Goal: Find specific page/section: Find specific page/section

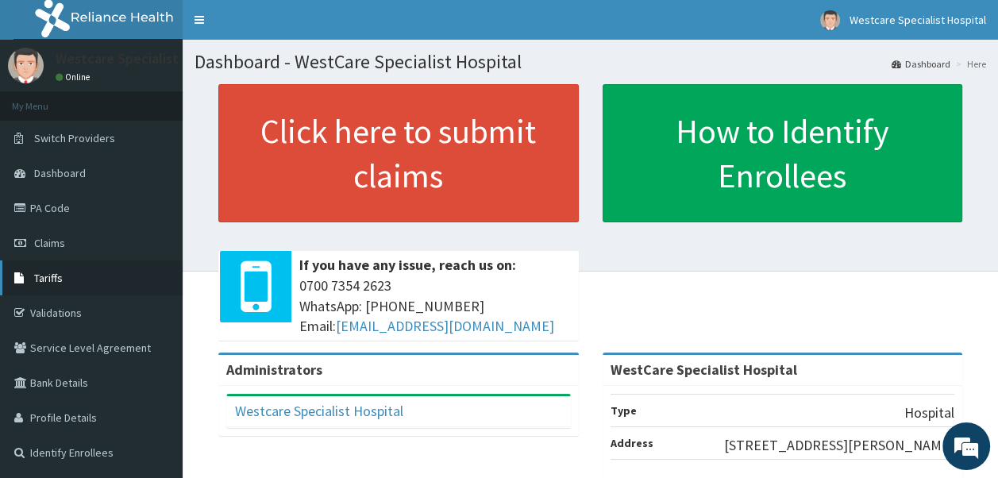
click at [76, 284] on link "Tariffs" at bounding box center [91, 277] width 183 height 35
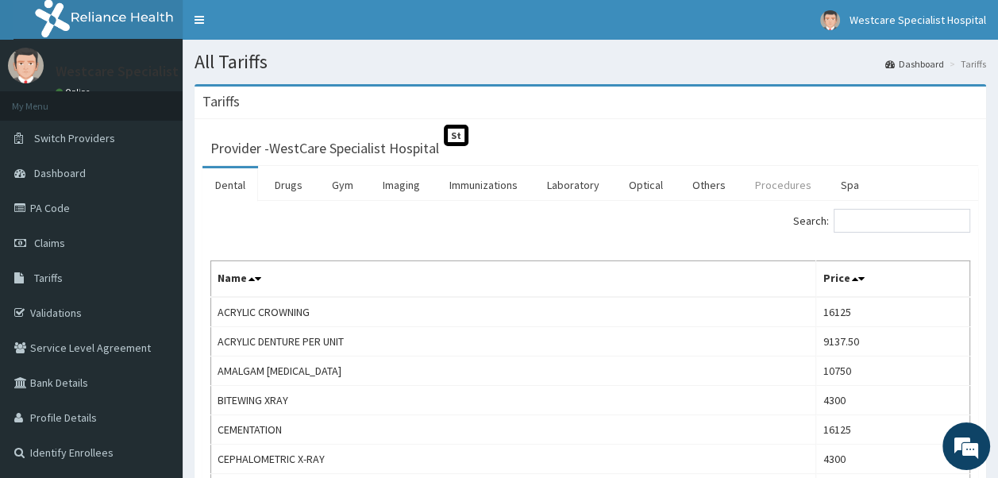
click at [765, 188] on link "Procedures" at bounding box center [783, 184] width 82 height 33
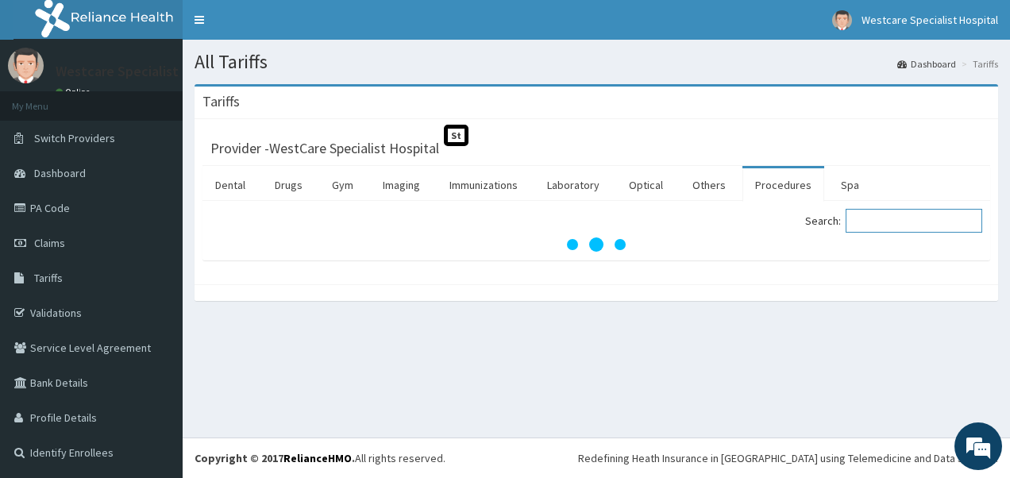
click at [861, 223] on input "Search:" at bounding box center [914, 221] width 137 height 24
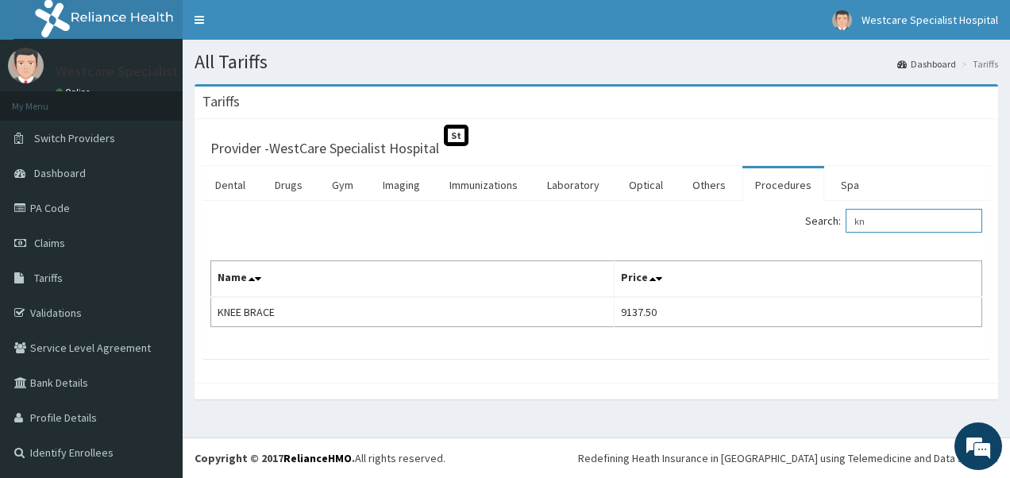
type input "k"
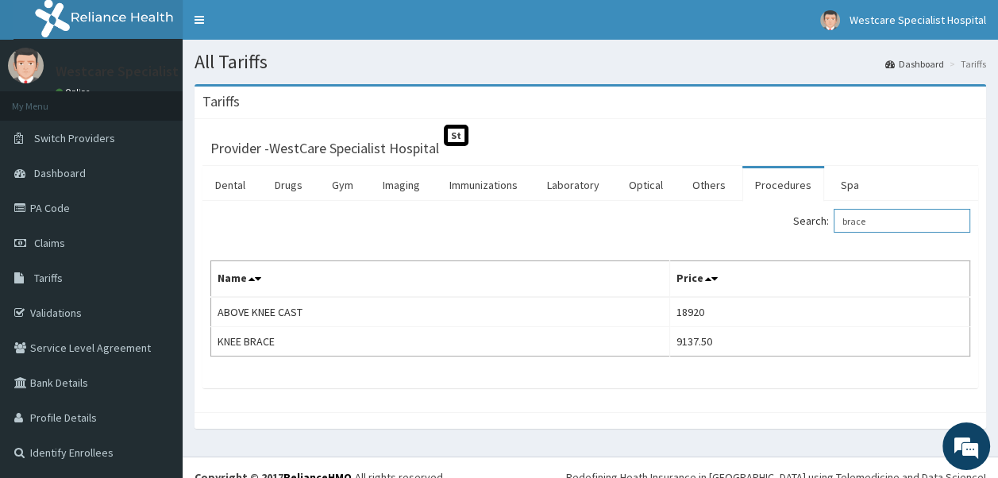
click at [888, 222] on input "brace" at bounding box center [902, 221] width 137 height 24
type input "b"
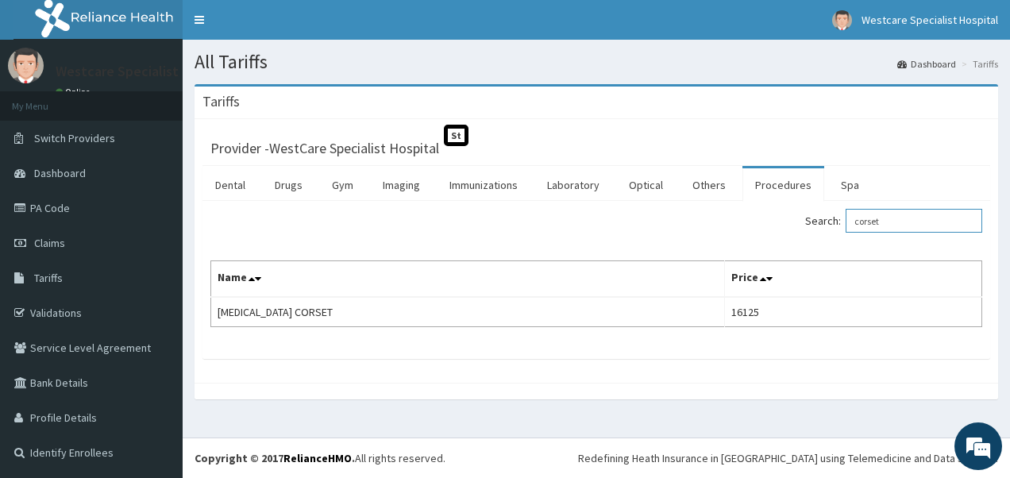
type input "corset"
